Goal: Find specific page/section: Find specific page/section

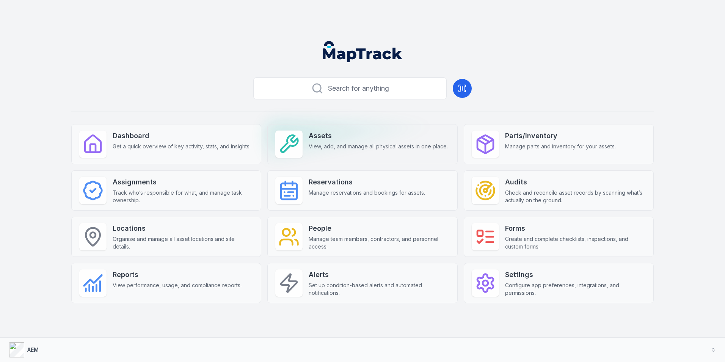
click at [321, 147] on span "View, add, and manage all physical assets in one place." at bounding box center [378, 147] width 139 height 8
